Goal: Transaction & Acquisition: Purchase product/service

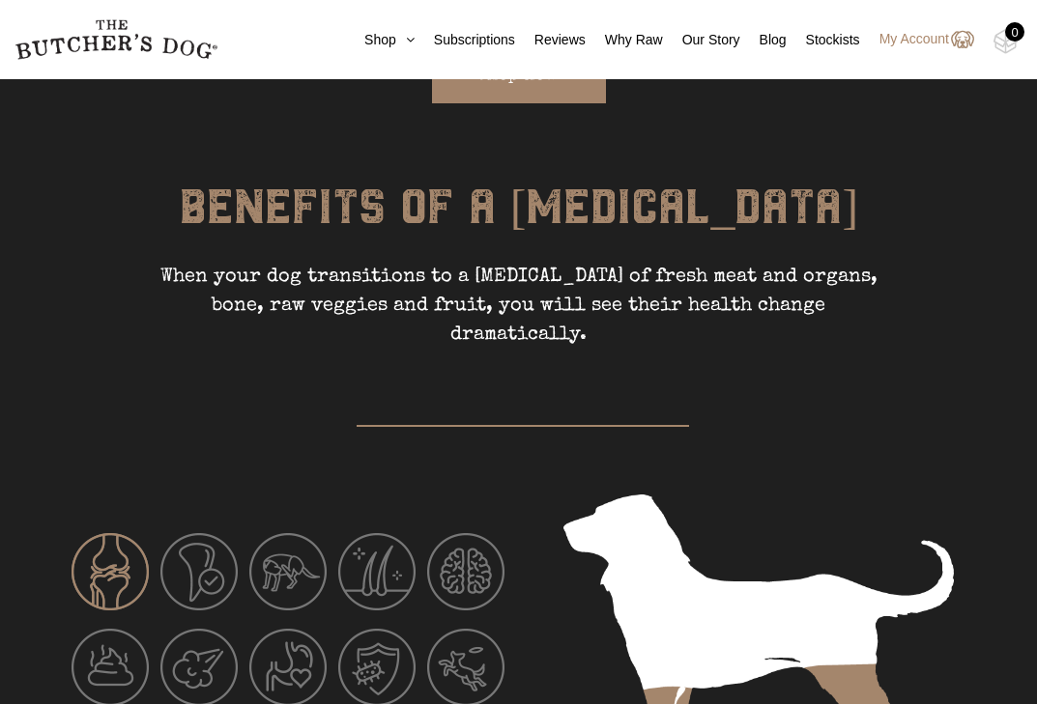
scroll to position [2498, 0]
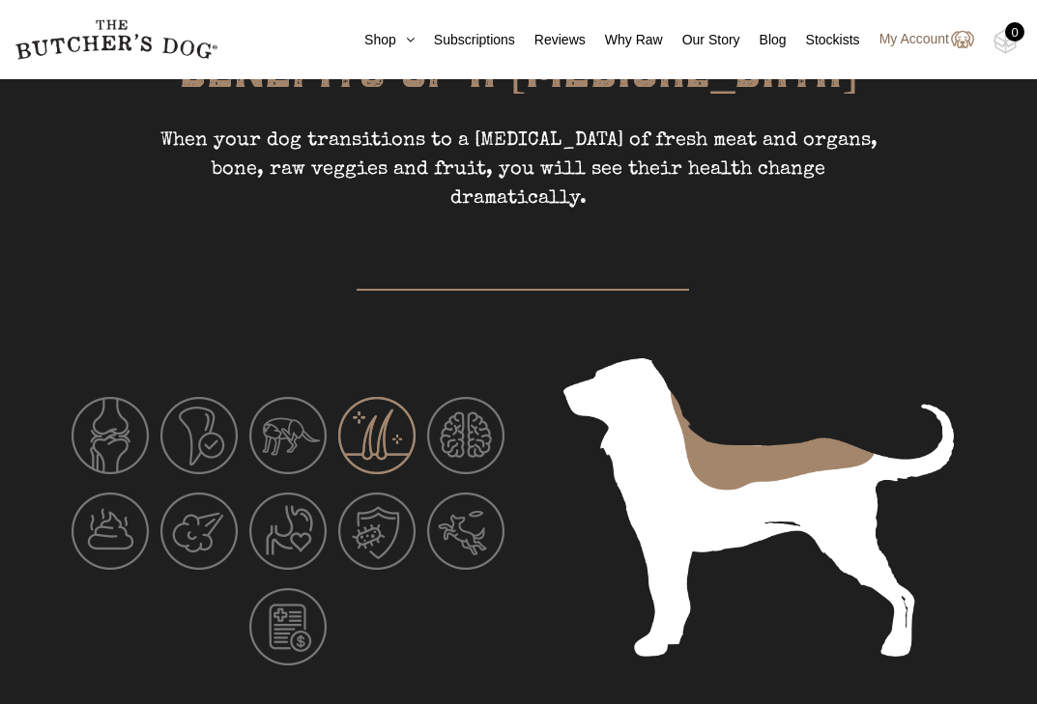
click at [921, 38] on link "My Account" at bounding box center [917, 39] width 114 height 23
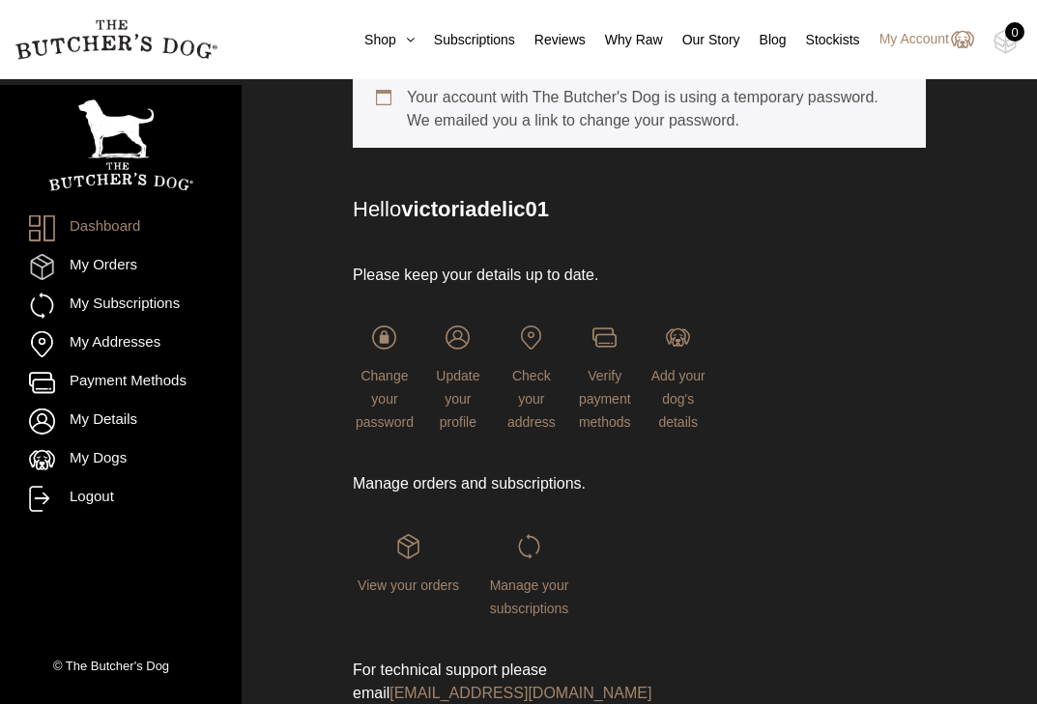
scroll to position [234, 0]
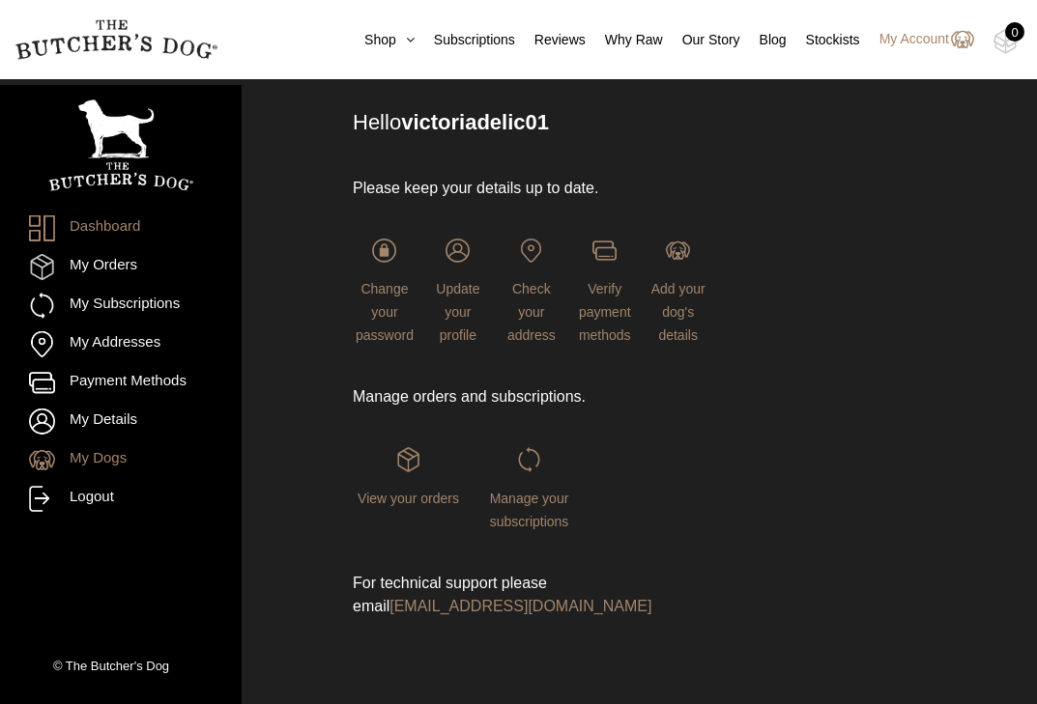
click at [103, 455] on link "My Dogs" at bounding box center [121, 460] width 184 height 26
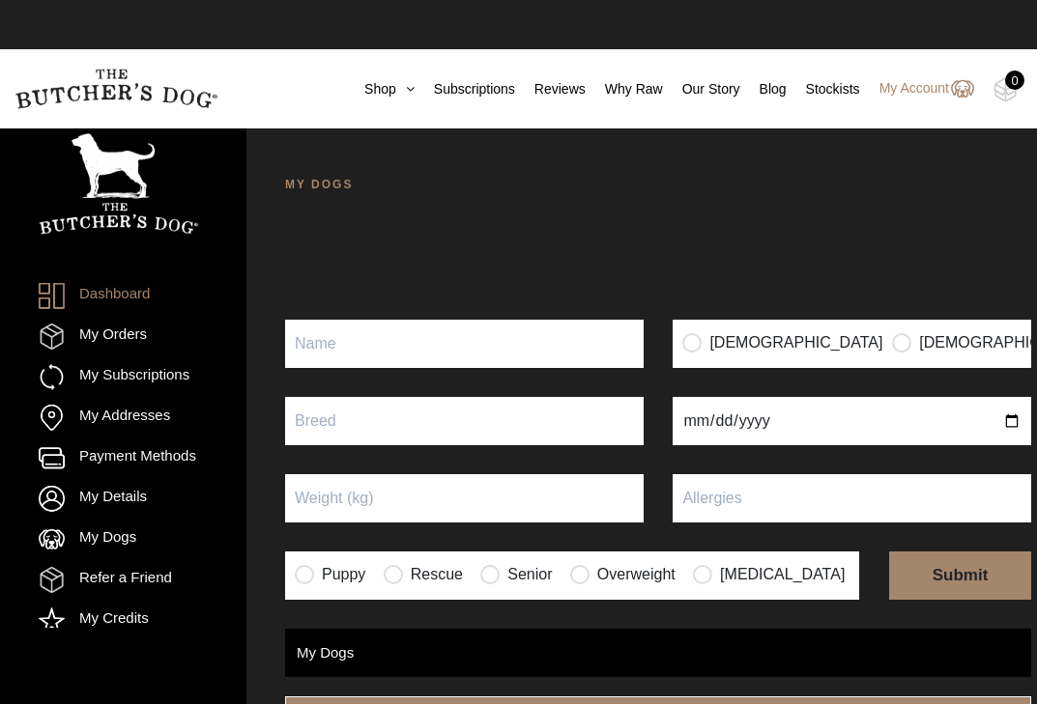
scroll to position [128, 0]
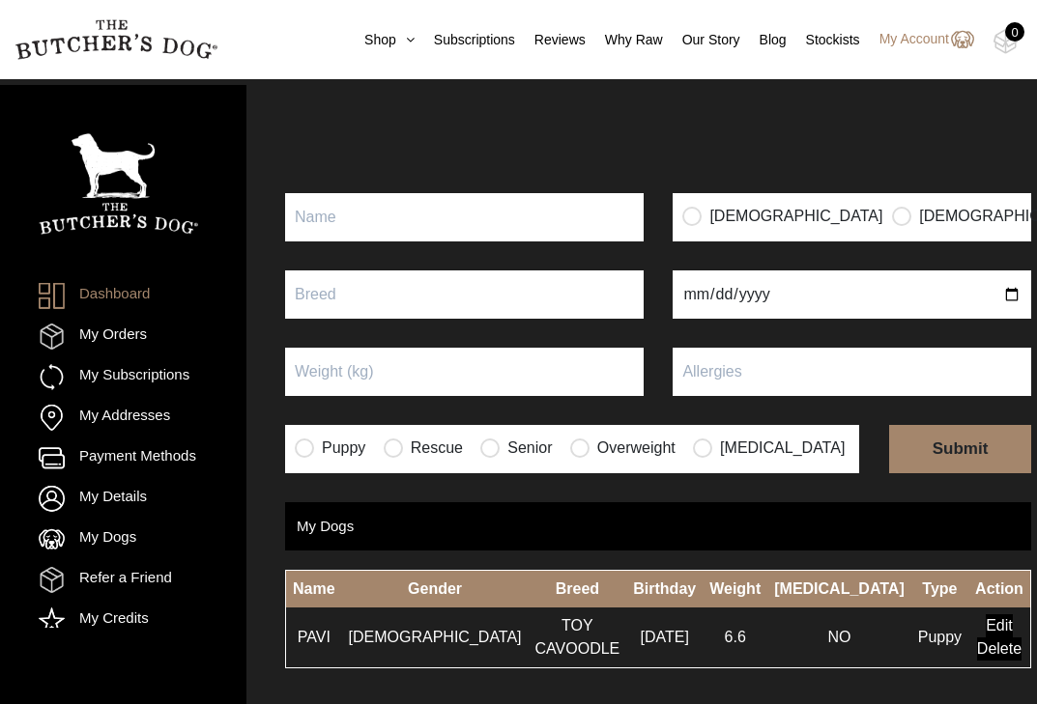
click at [985, 626] on input "Edit" at bounding box center [998, 625] width 27 height 23
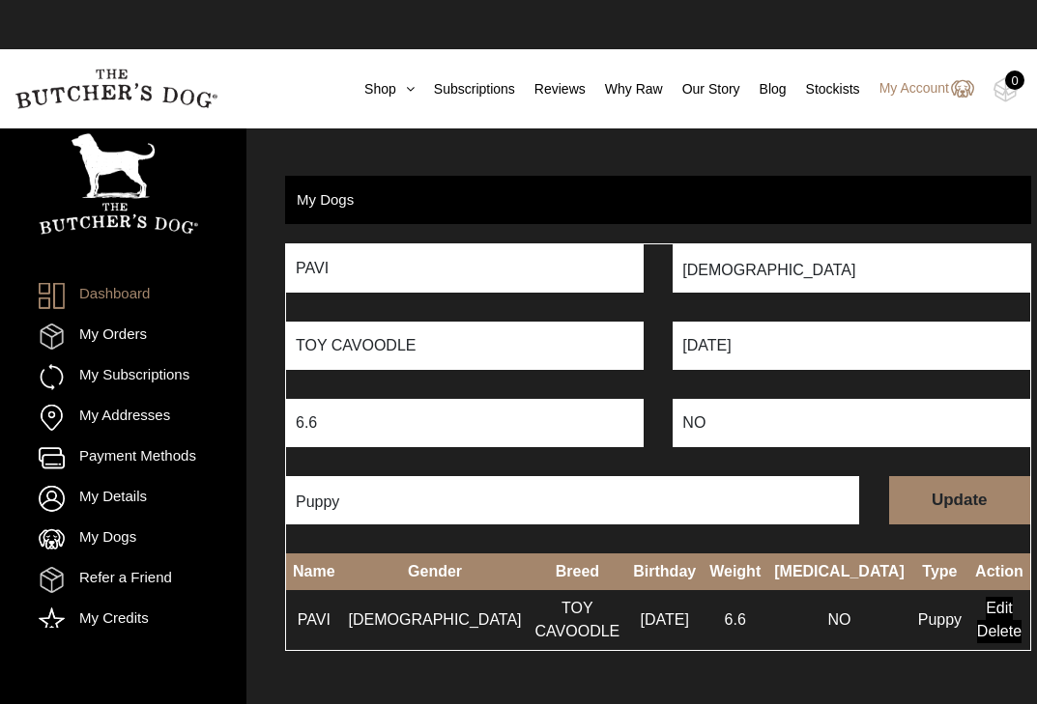
scroll to position [1, 0]
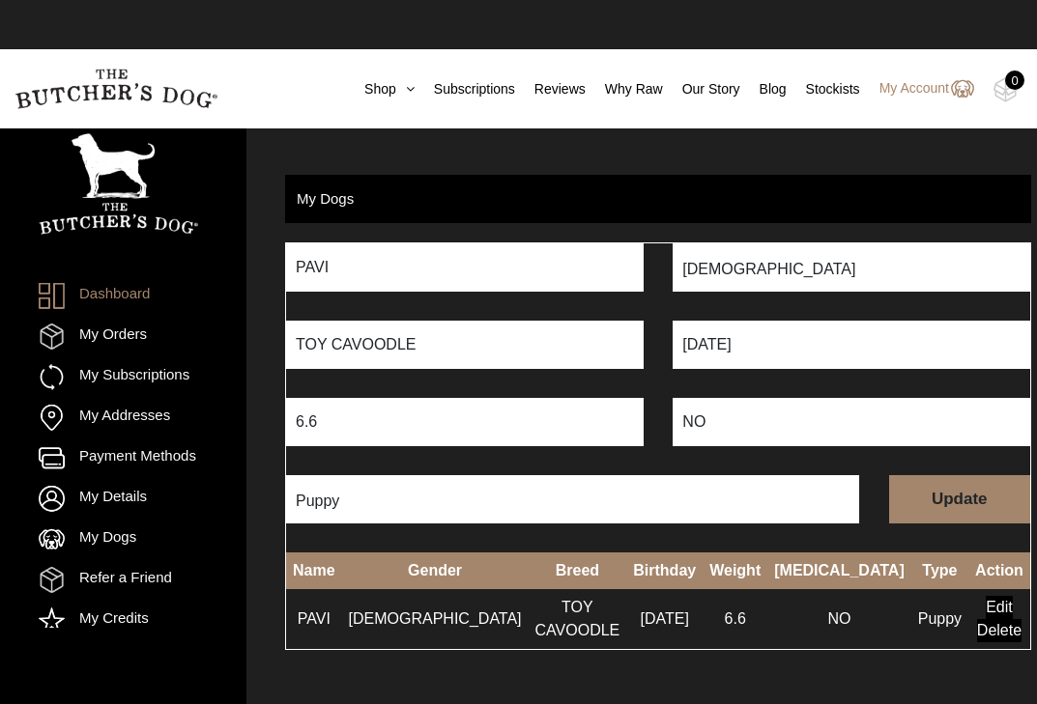
click at [932, 500] on input "Update" at bounding box center [959, 499] width 141 height 48
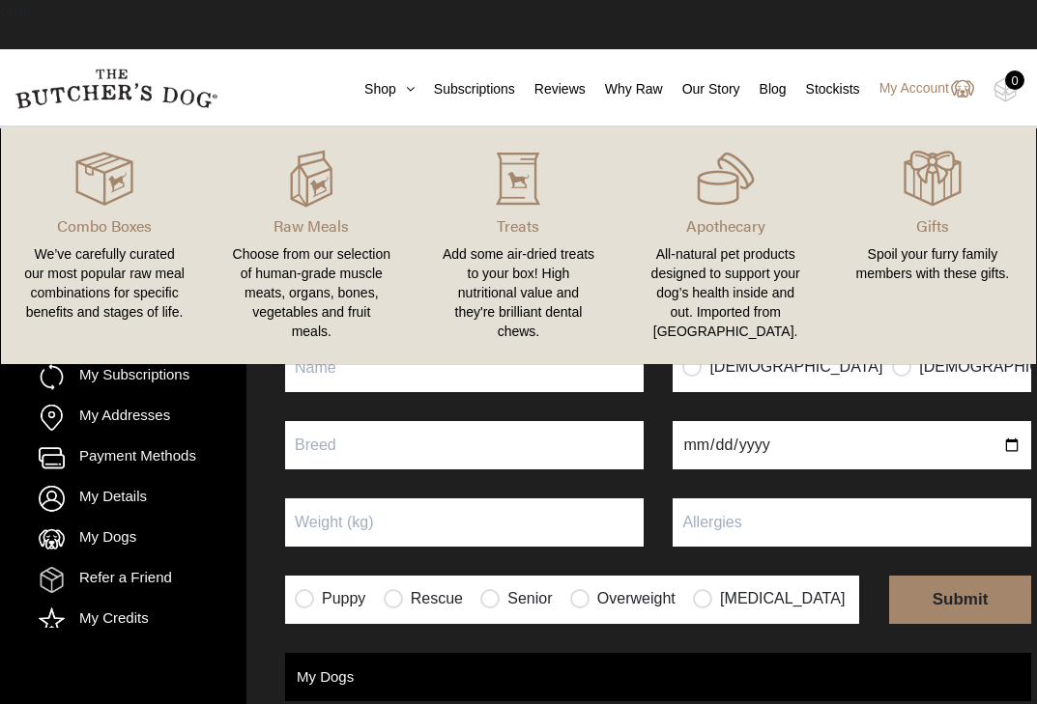
scroll to position [1, 0]
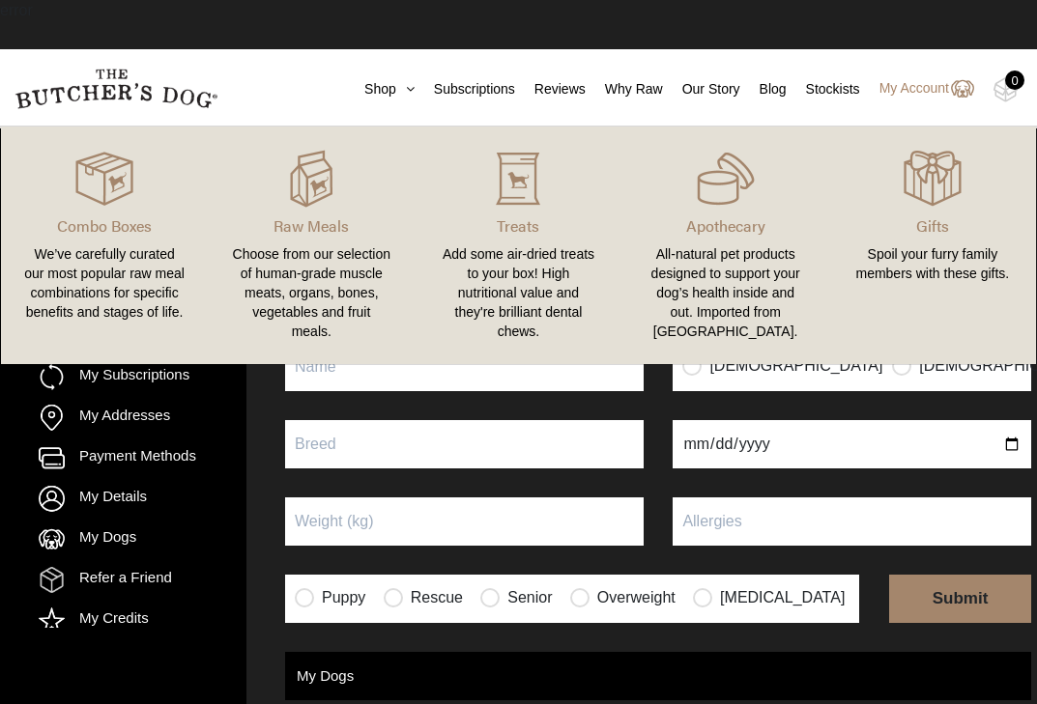
click at [299, 211] on link "Raw Meals Choose from our selection of human-grade muscle meats, organs, bones,…" at bounding box center [311, 245] width 207 height 199
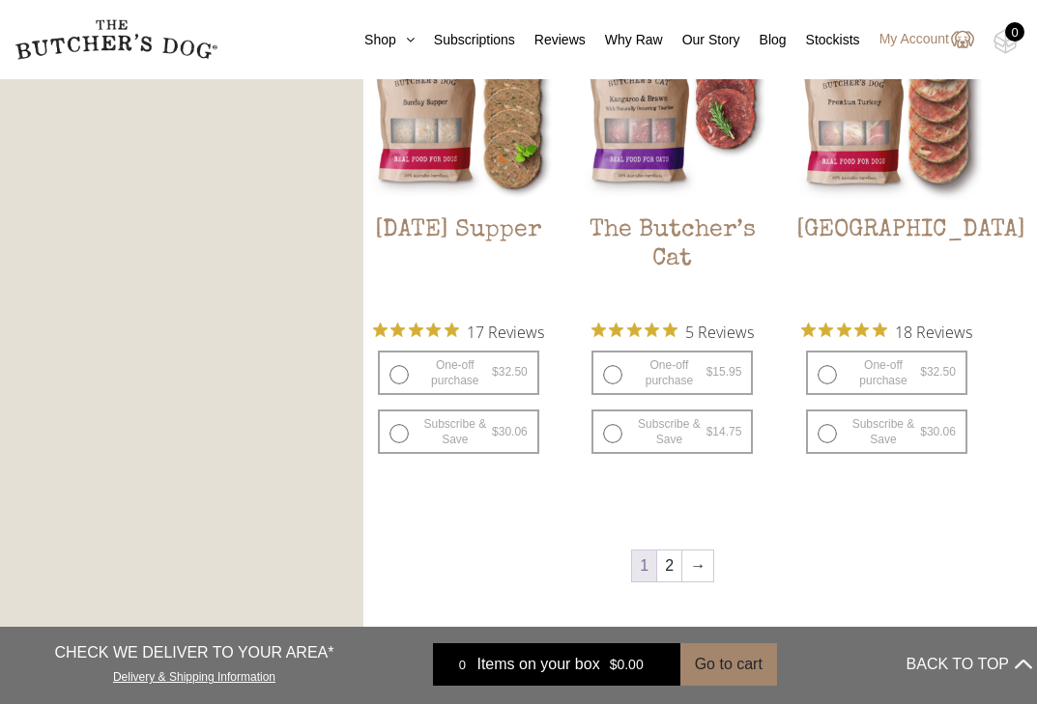
scroll to position [2423, 0]
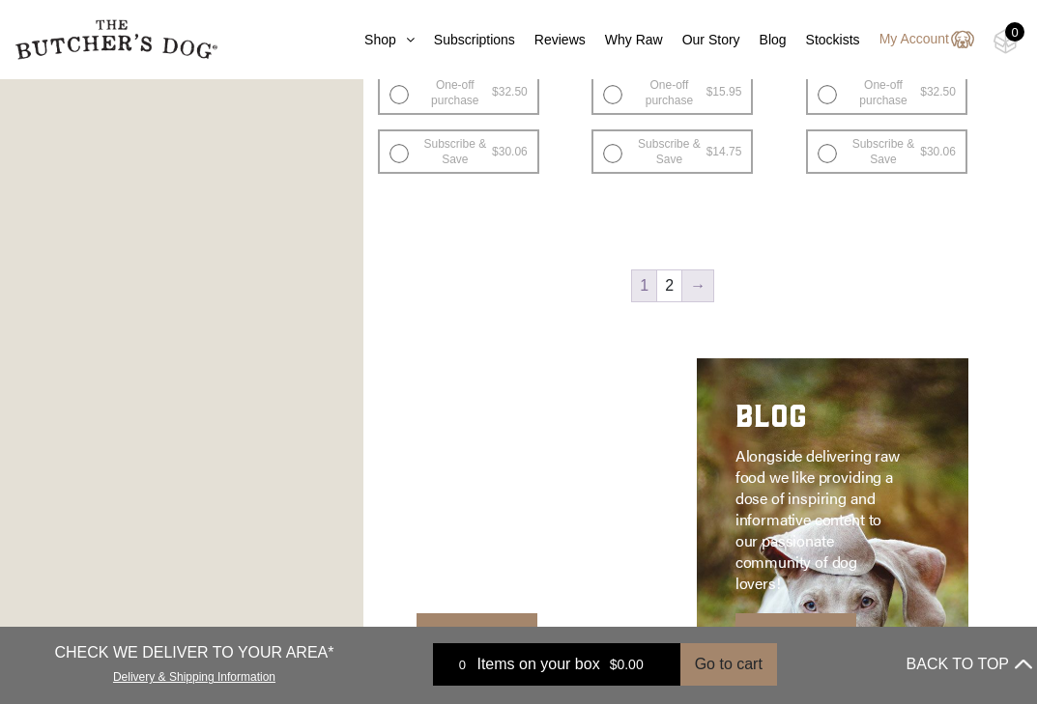
click at [682, 276] on link "→" at bounding box center [697, 286] width 31 height 31
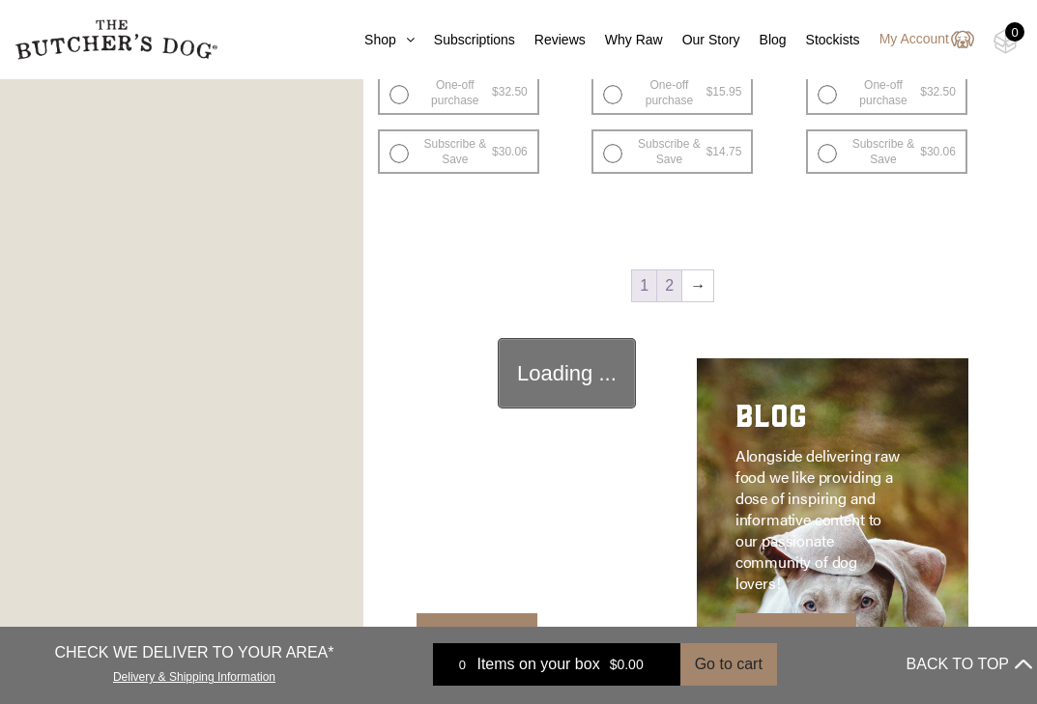
click at [671, 282] on link "2" at bounding box center [669, 286] width 24 height 31
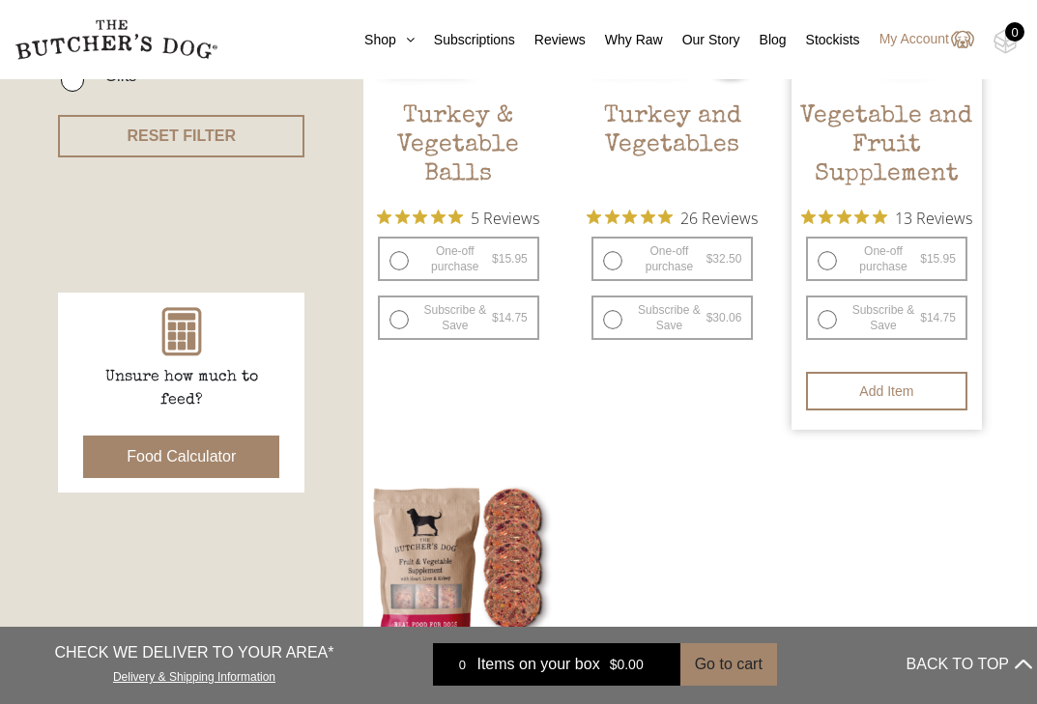
scroll to position [1073, 0]
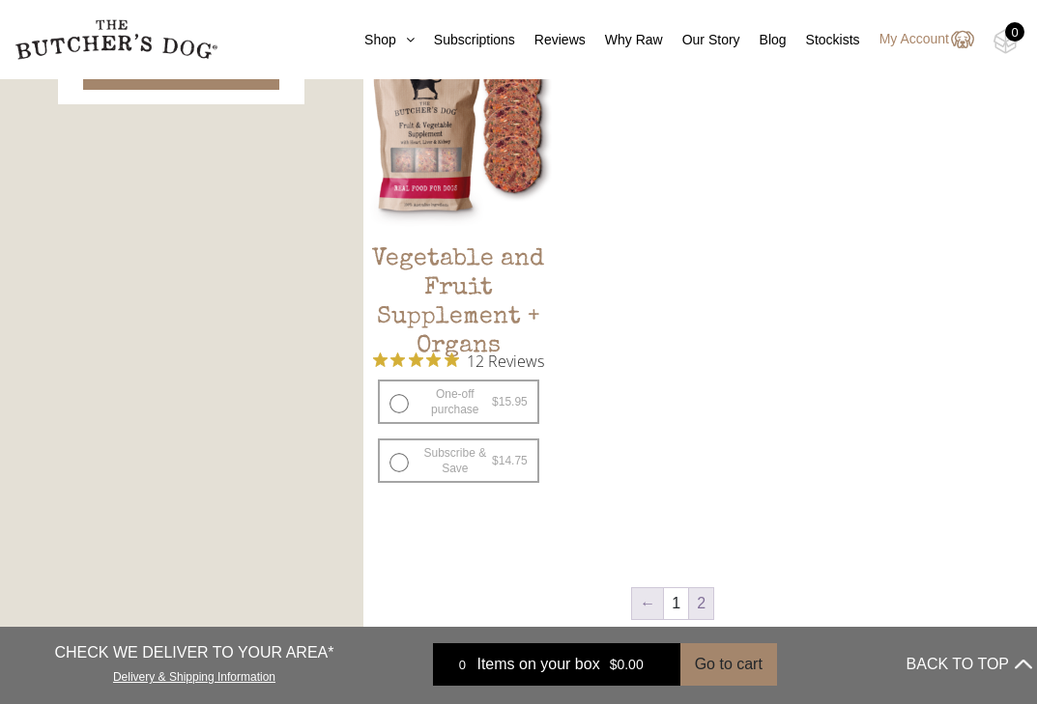
click at [648, 607] on link "←" at bounding box center [647, 603] width 31 height 31
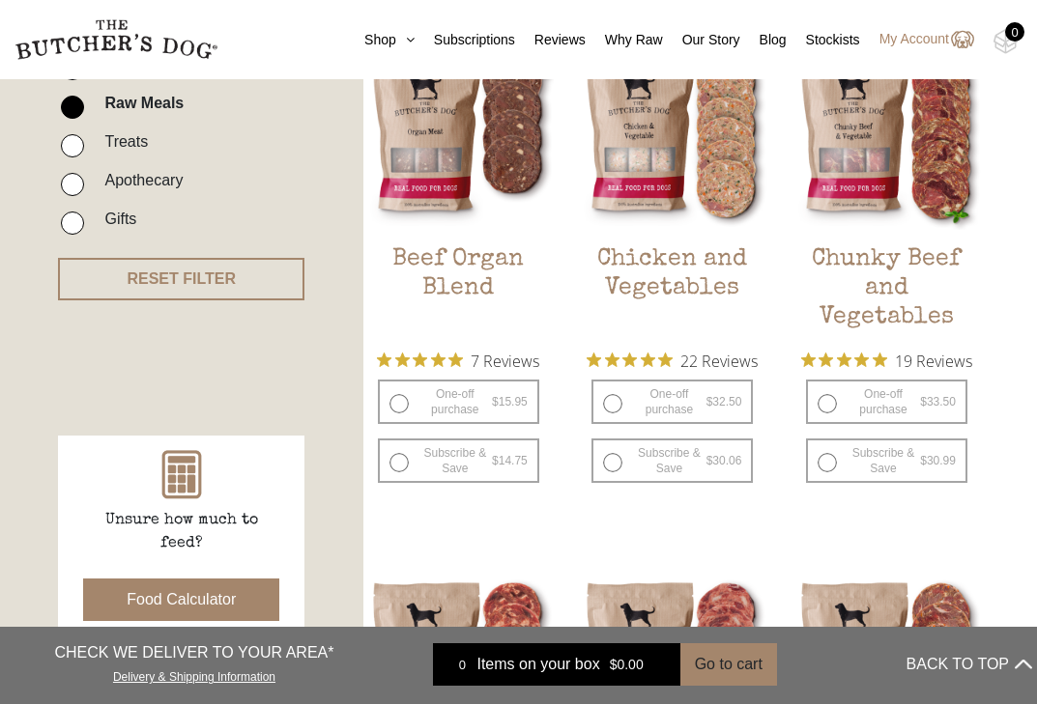
scroll to position [494, 0]
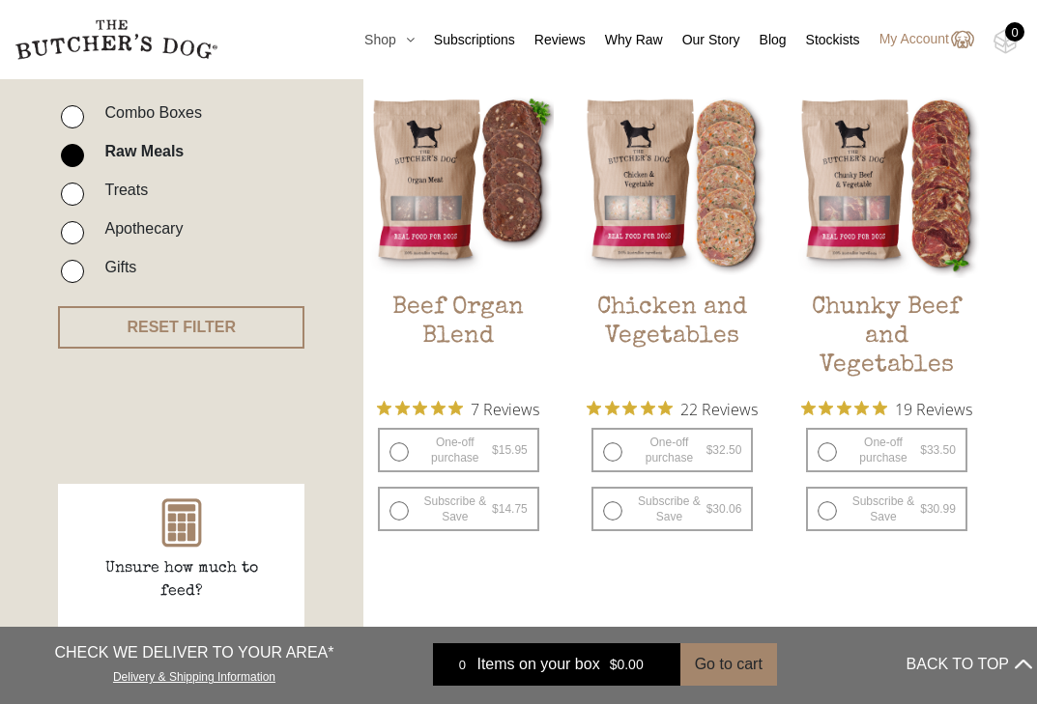
click at [373, 41] on link "Shop" at bounding box center [380, 40] width 70 height 20
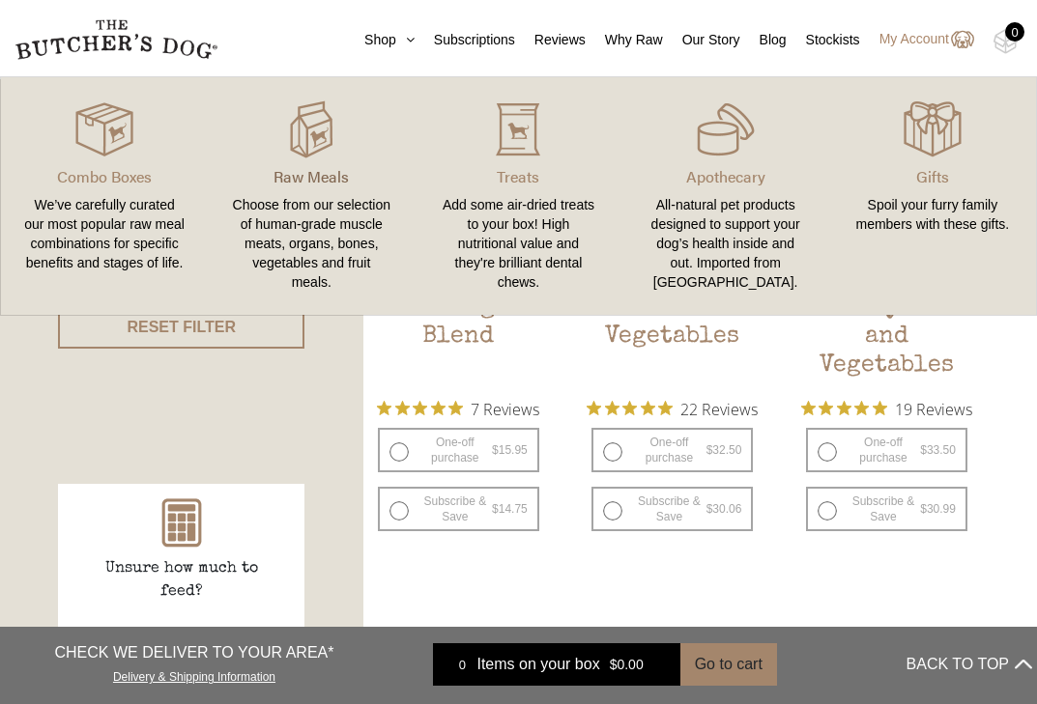
click at [342, 177] on p "Raw Meals" at bounding box center [311, 176] width 160 height 23
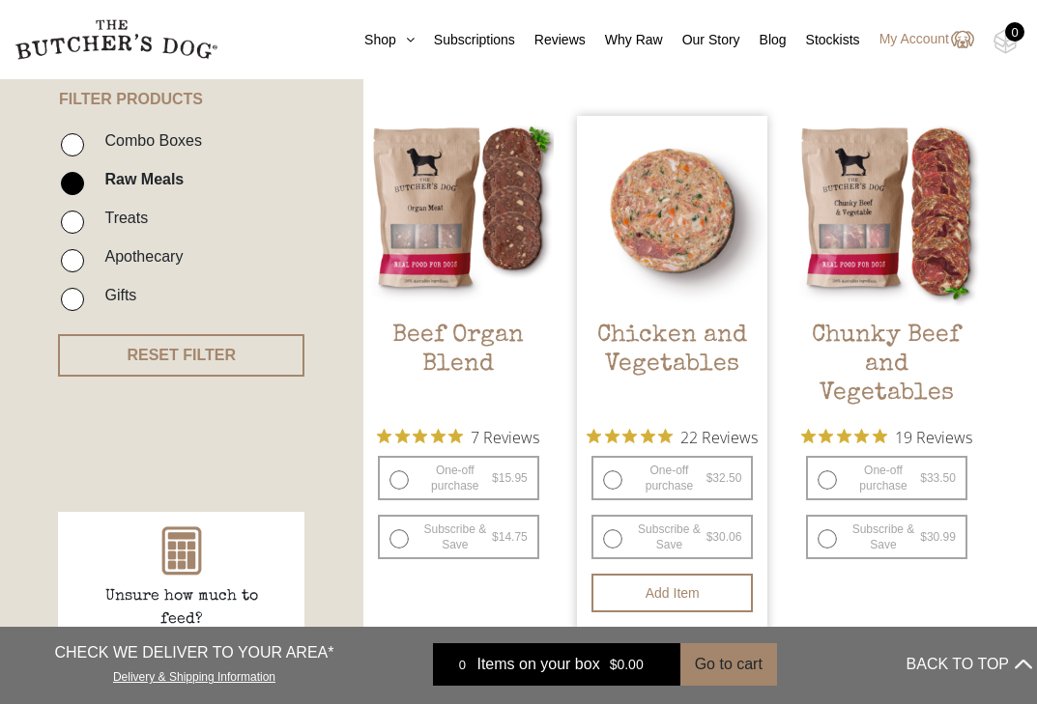
click at [666, 220] on img at bounding box center [672, 211] width 190 height 190
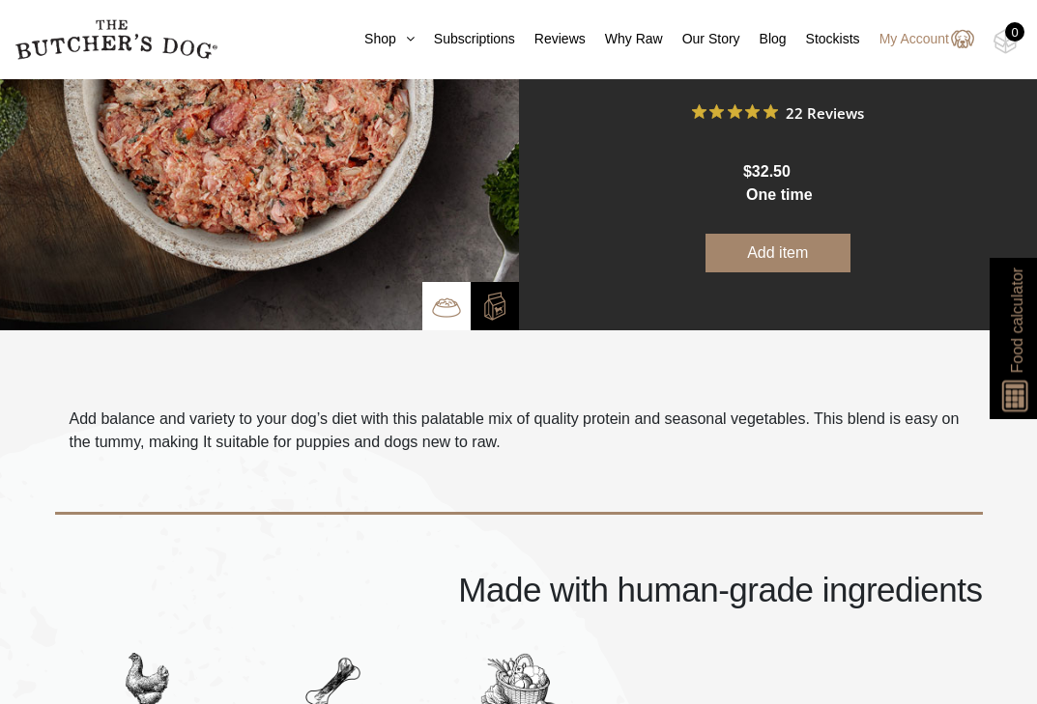
scroll to position [220, 0]
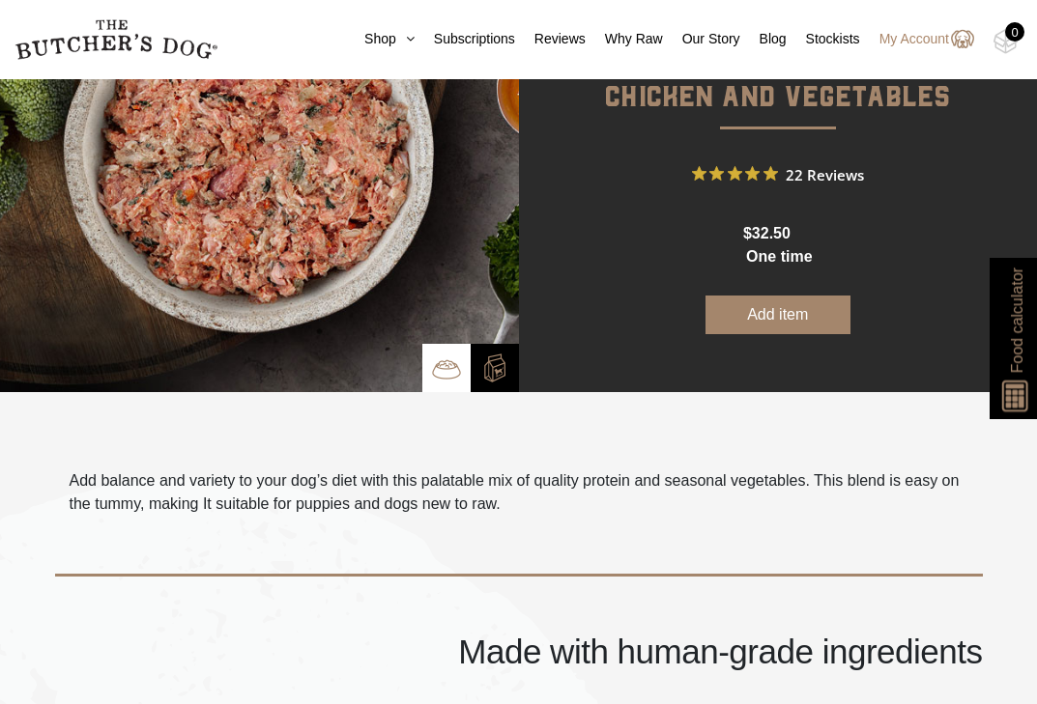
click at [776, 334] on button "Add item" at bounding box center [777, 315] width 145 height 39
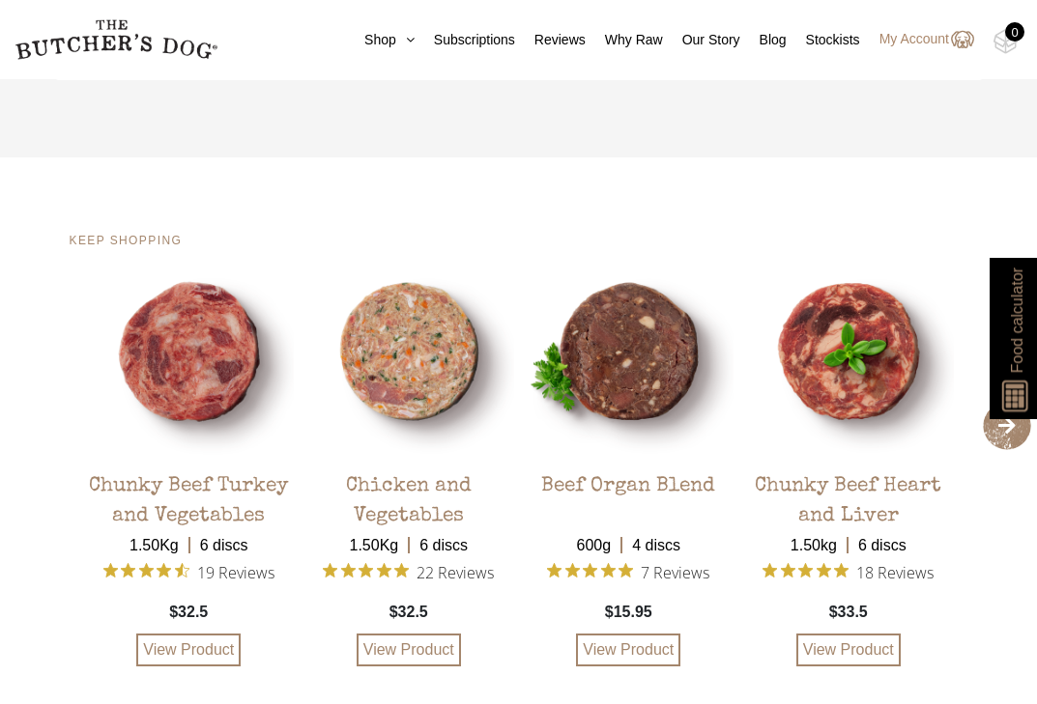
scroll to position [4346, 0]
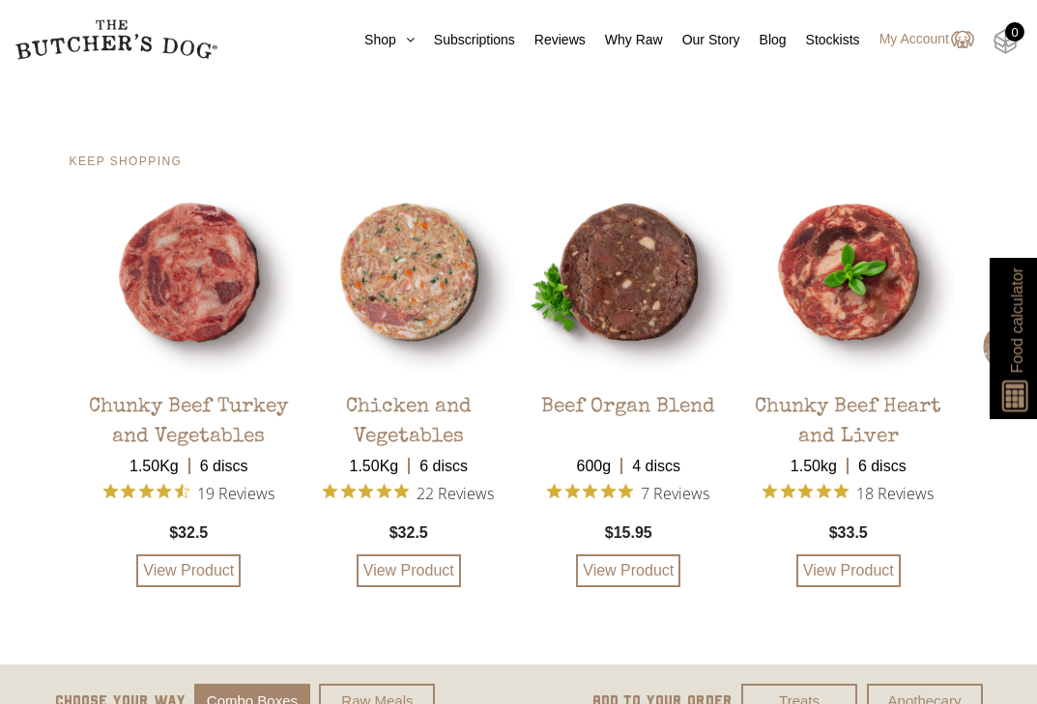
click at [1003, 40] on img at bounding box center [1005, 41] width 24 height 25
click at [373, 33] on link "Shop" at bounding box center [380, 40] width 70 height 20
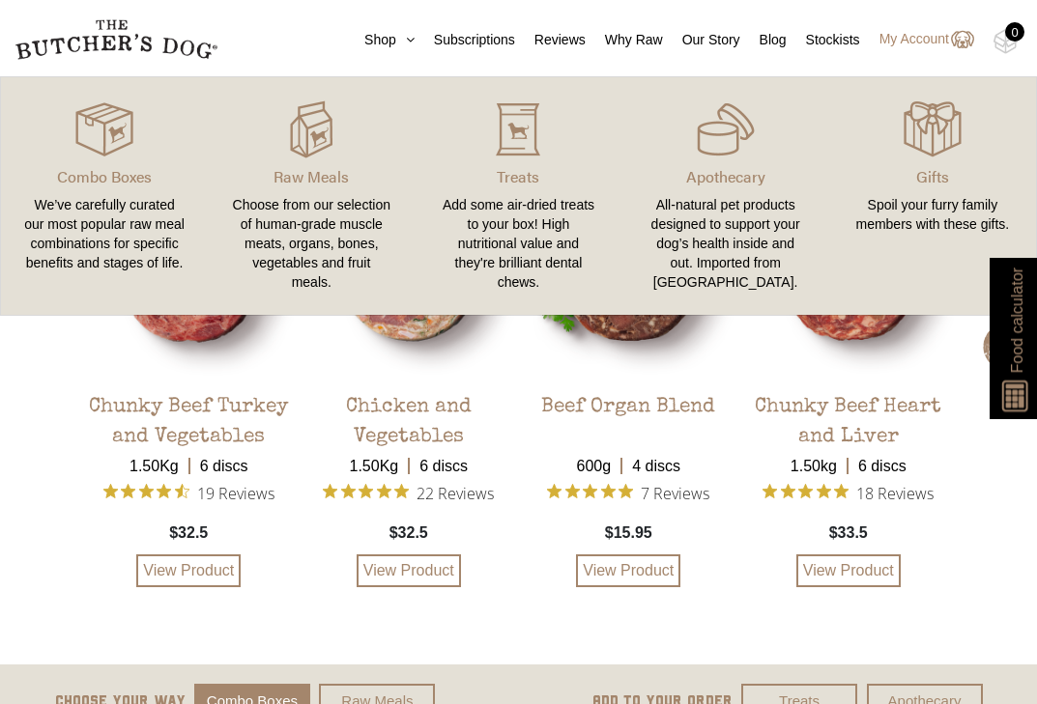
click at [309, 159] on link "Raw Meals Choose from our selection of human-grade muscle meats, organs, bones,…" at bounding box center [311, 196] width 207 height 199
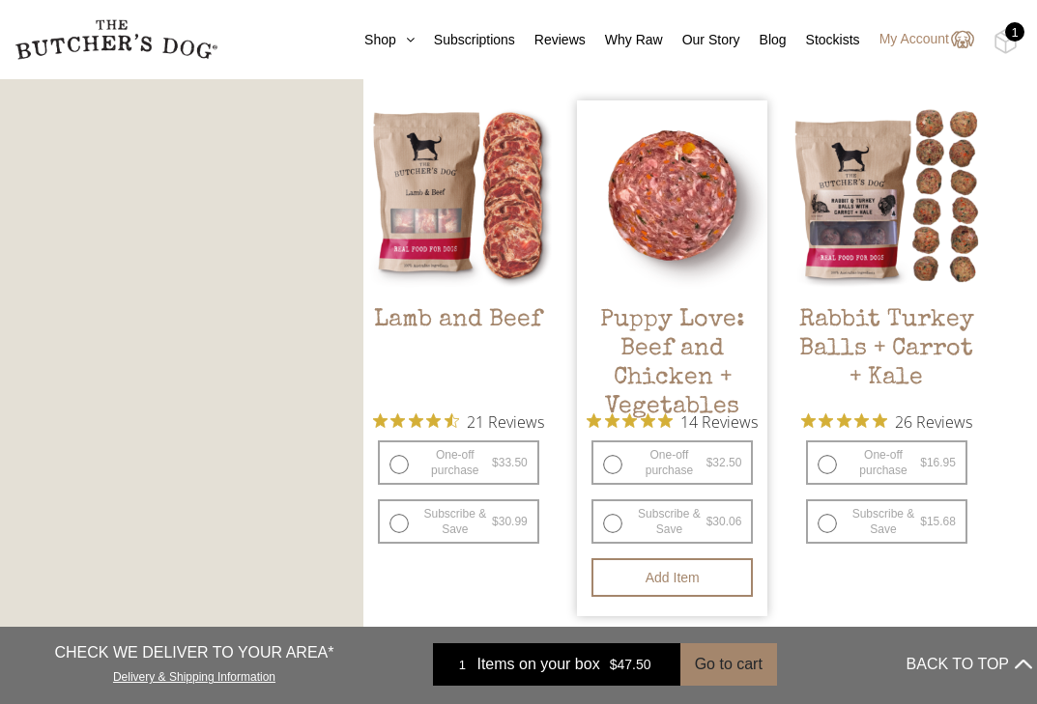
scroll to position [1531, 0]
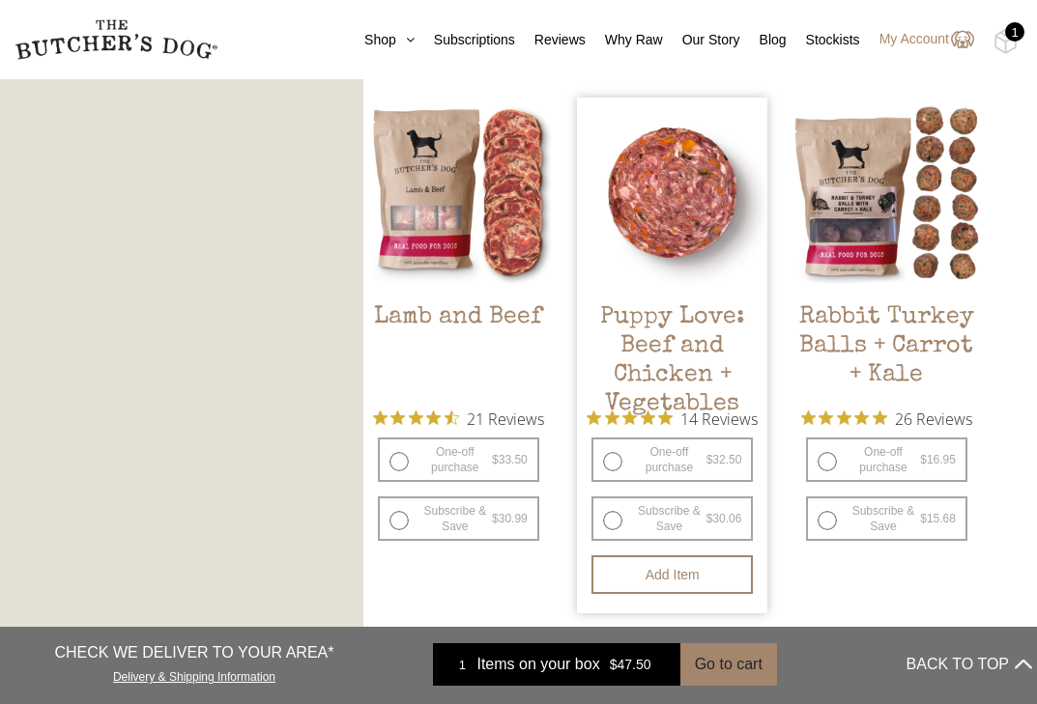
click at [612, 456] on label "One-off purchase $ 32.50 — or subscribe and save 7.5%" at bounding box center [671, 460] width 161 height 44
radio input "true"
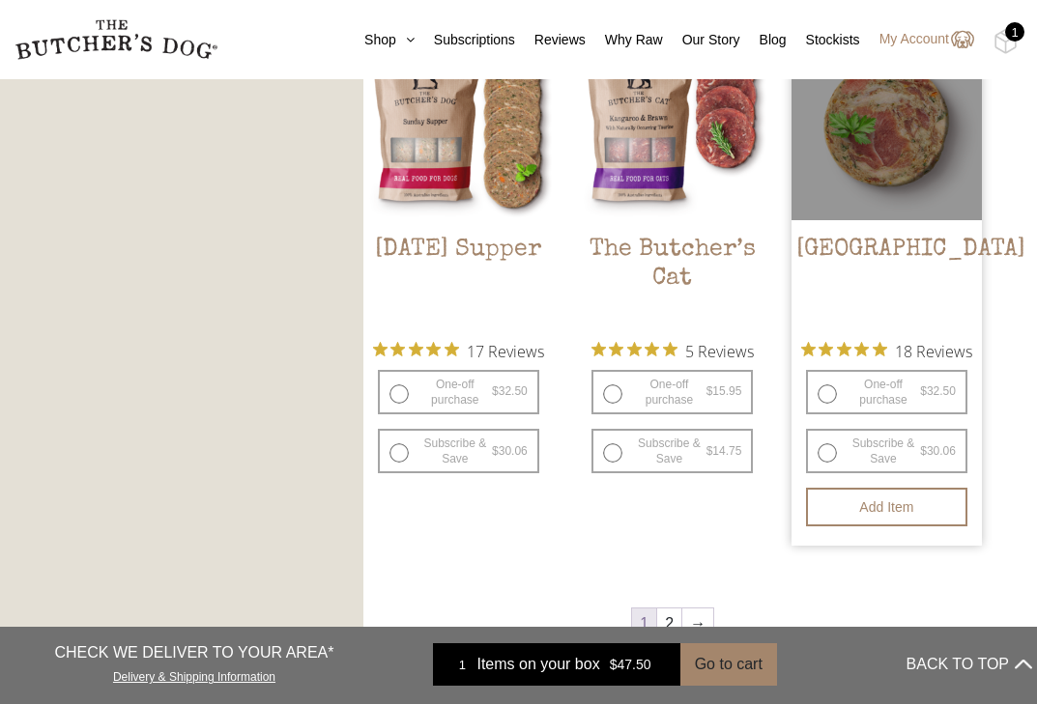
scroll to position [2525, 0]
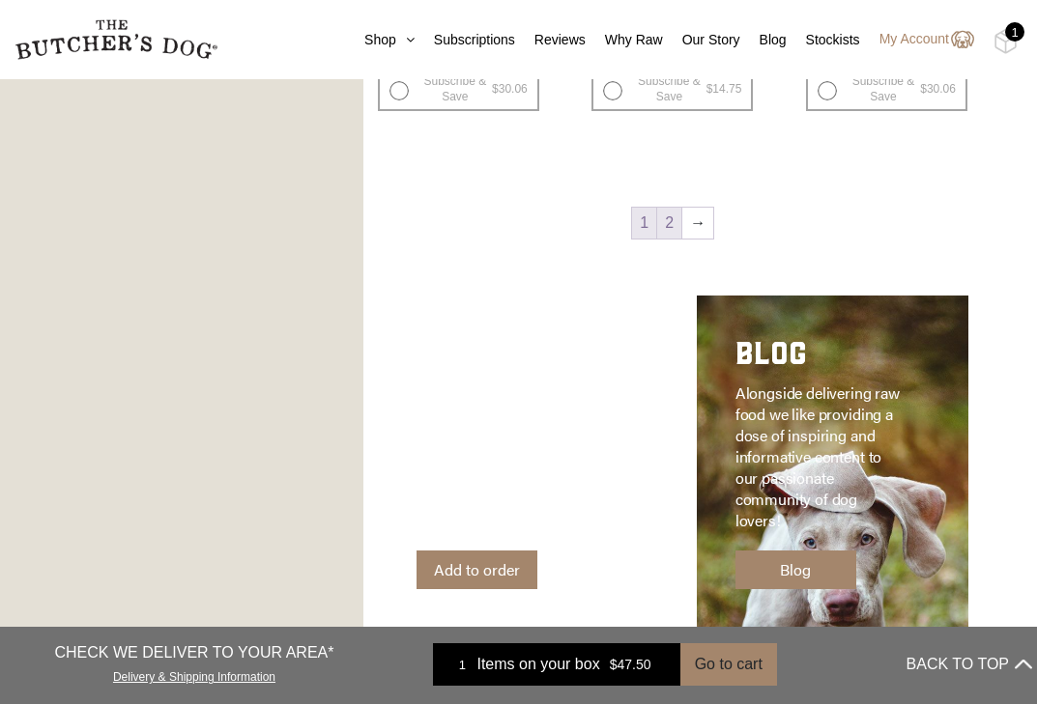
click at [672, 221] on link "2" at bounding box center [669, 223] width 24 height 31
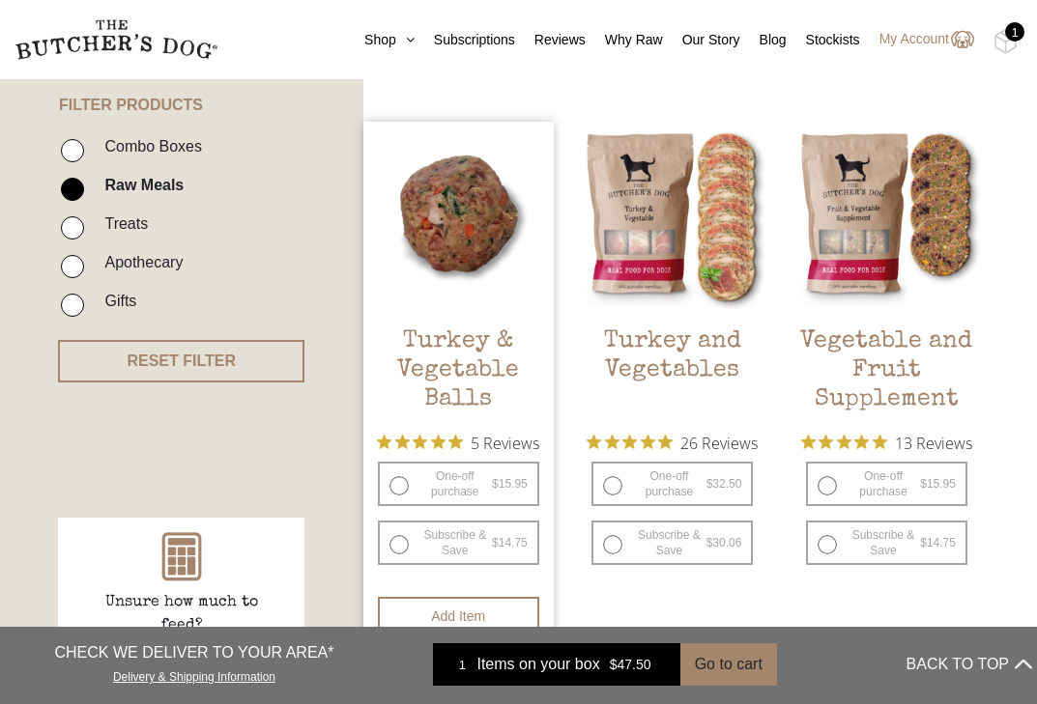
scroll to position [464, 0]
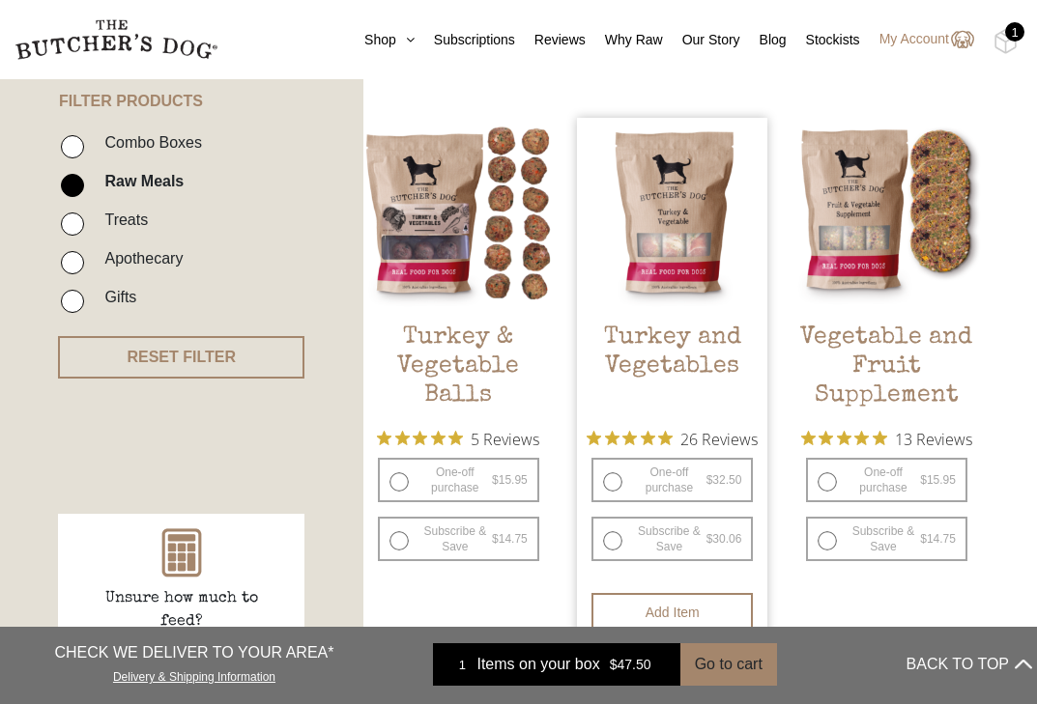
click at [607, 479] on label "One-off purchase $ 32.50 — or subscribe and save 7.5%" at bounding box center [671, 480] width 161 height 44
radio input "true"
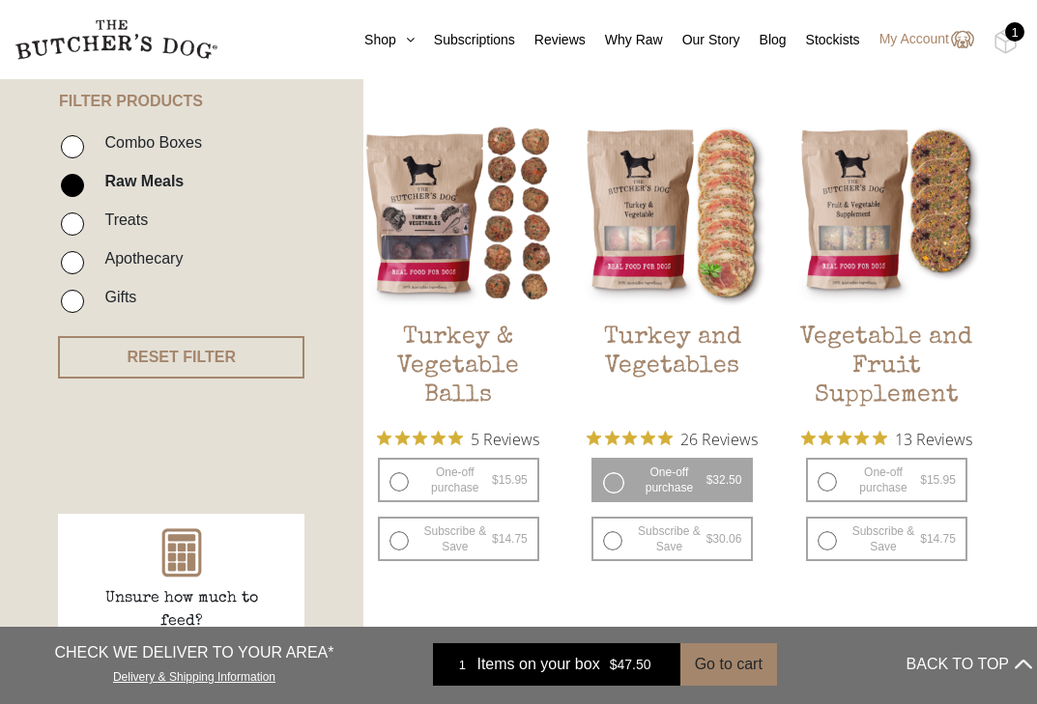
click at [1007, 36] on div "1" at bounding box center [1014, 31] width 19 height 19
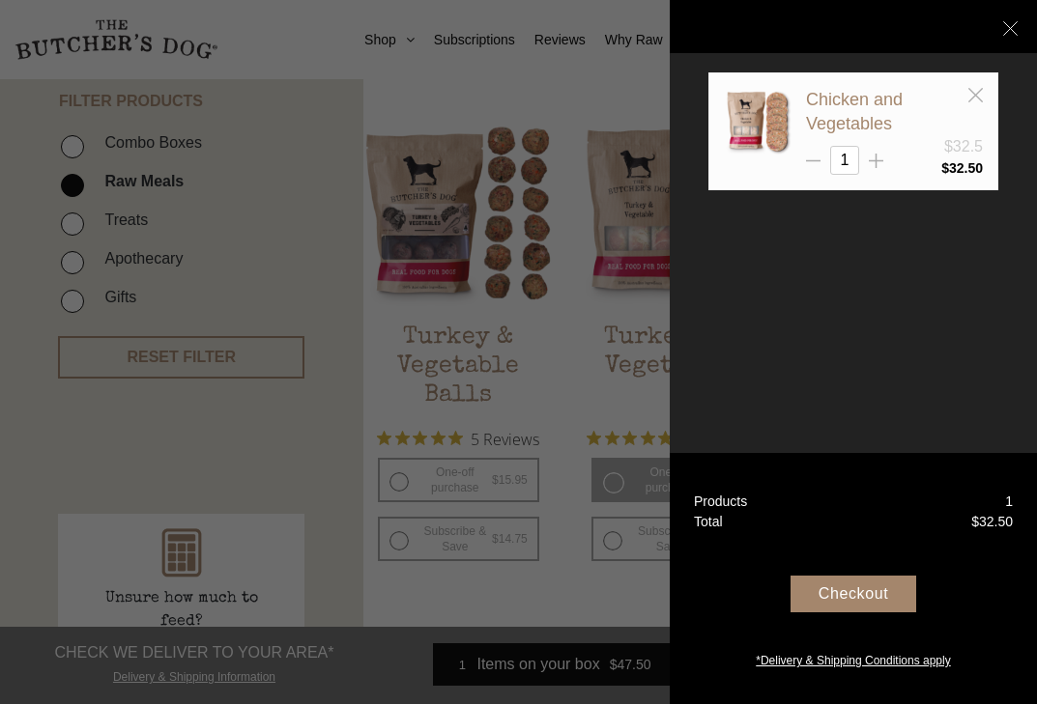
click at [607, 366] on div at bounding box center [518, 352] width 1037 height 704
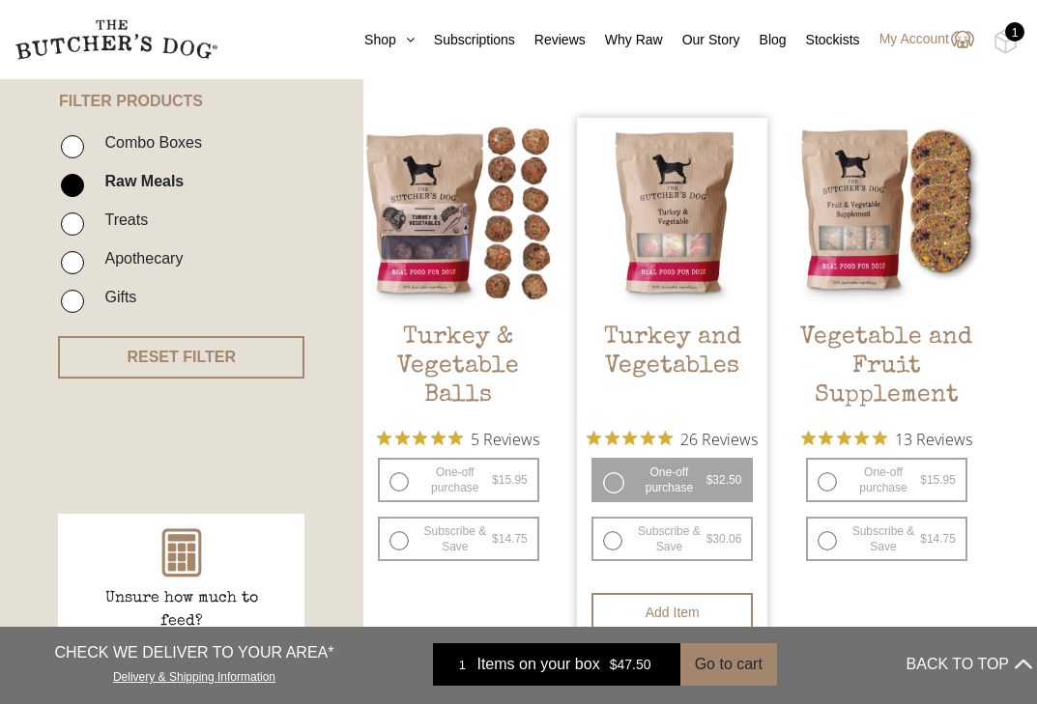
click at [610, 473] on label "One-off purchase $ 32.50 — or subscribe and save 7.5%" at bounding box center [671, 480] width 161 height 44
click at [668, 339] on h2 "Turkey and Vegetables" at bounding box center [672, 369] width 190 height 91
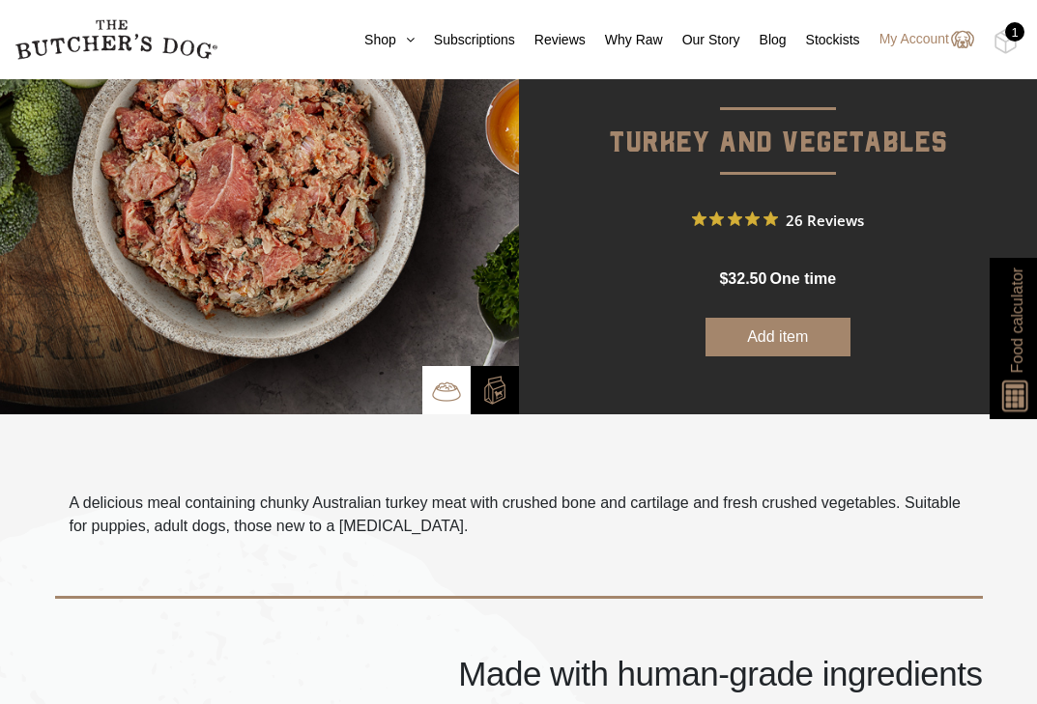
scroll to position [231, 0]
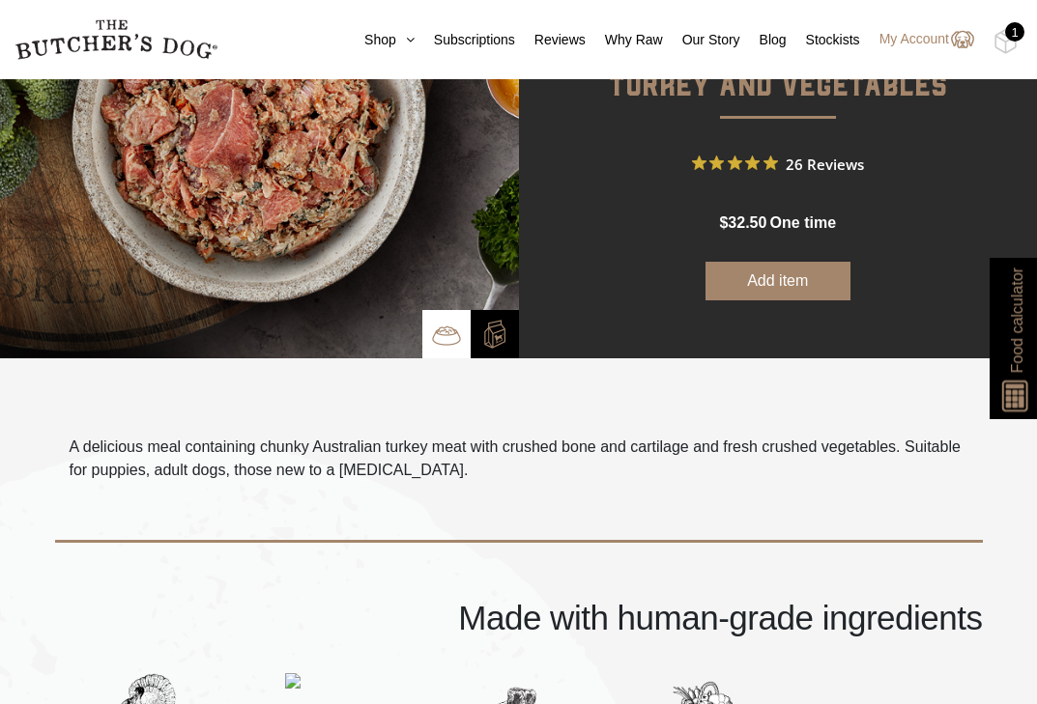
click at [792, 288] on button "Add item" at bounding box center [777, 281] width 145 height 39
click at [1001, 41] on img at bounding box center [1005, 41] width 24 height 25
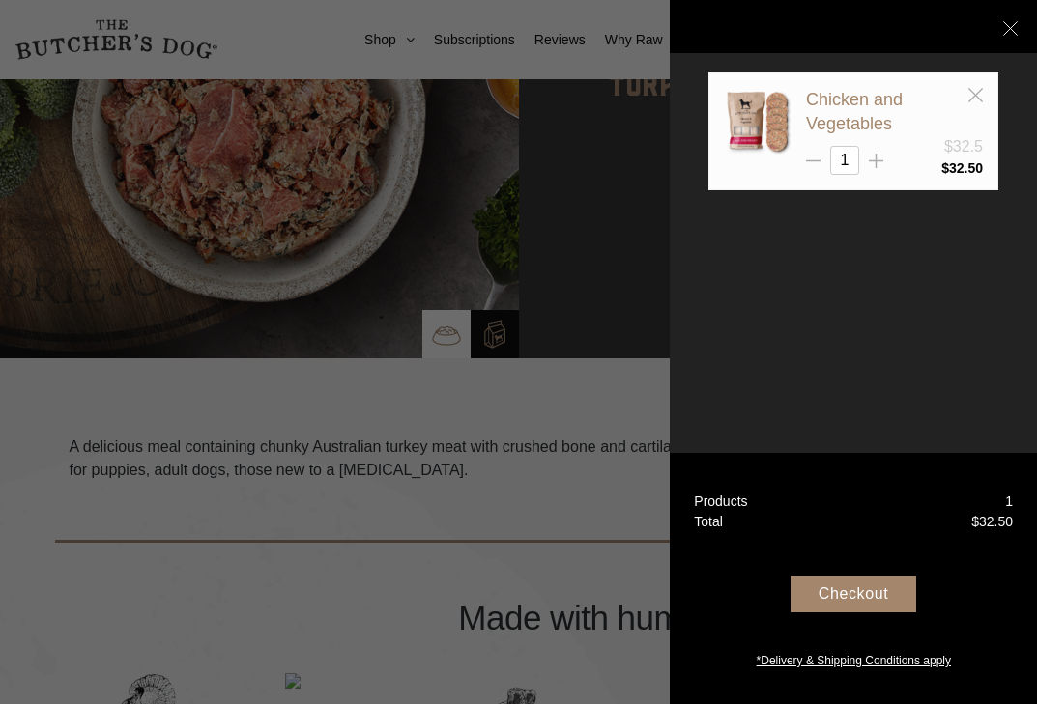
click at [832, 591] on div "Checkout" at bounding box center [853, 594] width 126 height 37
